Goal: Information Seeking & Learning: Learn about a topic

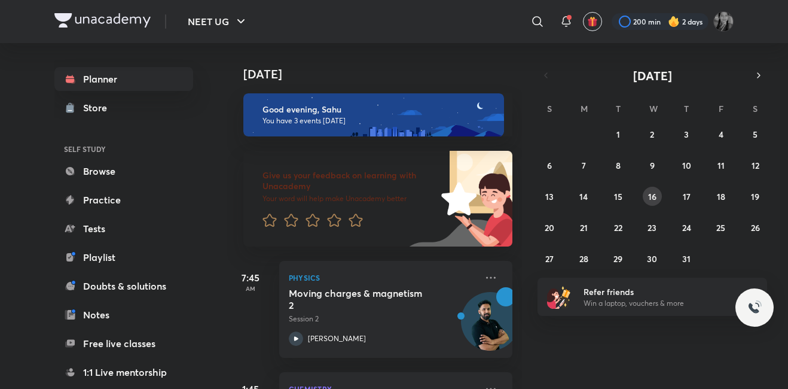
click at [648, 197] on abbr "16" at bounding box center [652, 196] width 8 height 11
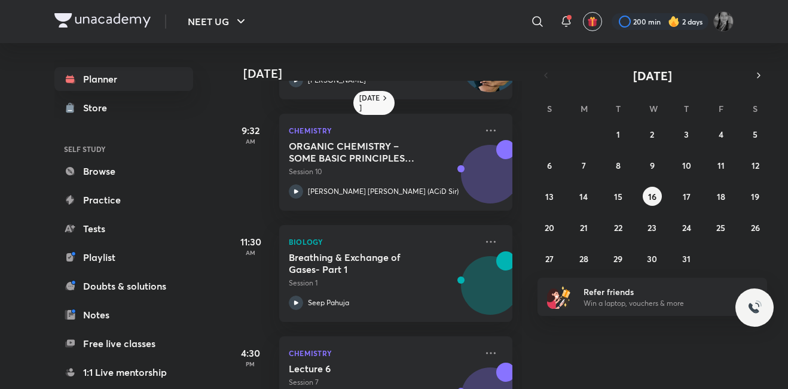
scroll to position [156, 0]
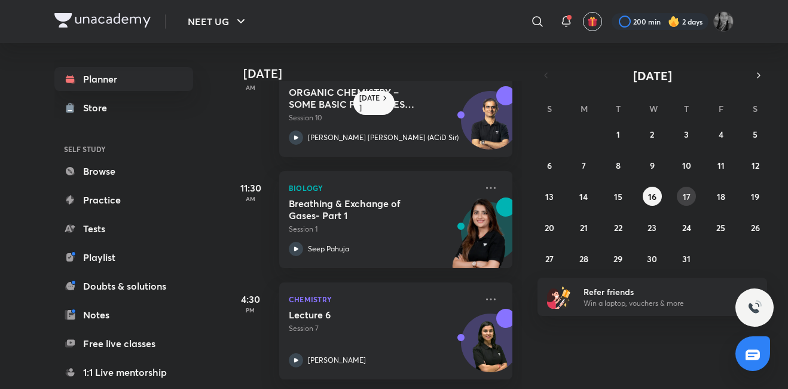
click at [687, 196] on abbr "17" at bounding box center [687, 196] width 8 height 11
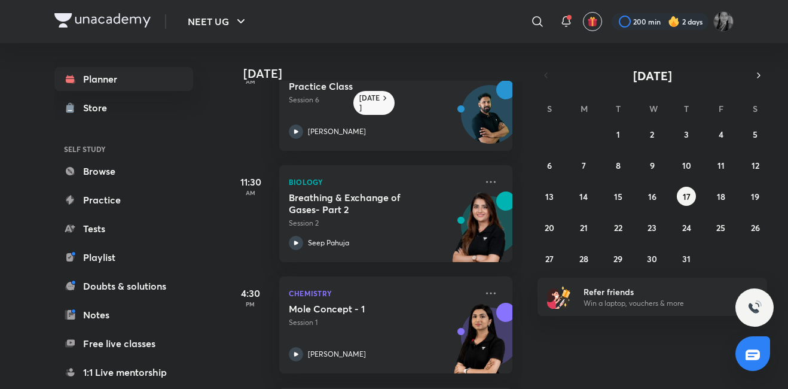
scroll to position [60, 0]
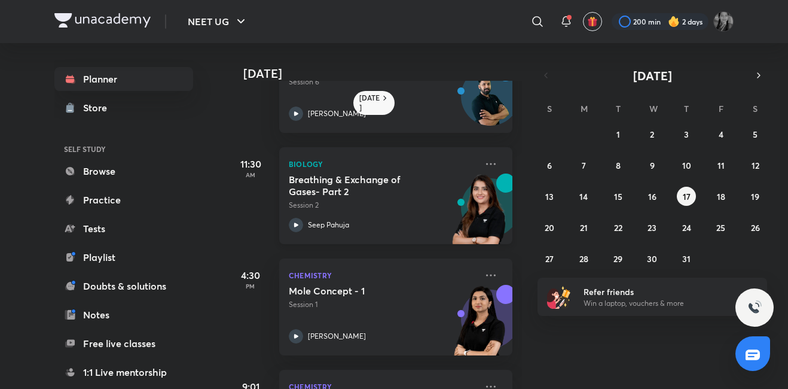
click at [292, 230] on icon at bounding box center [296, 225] width 14 height 14
